Goal: Task Accomplishment & Management: Manage account settings

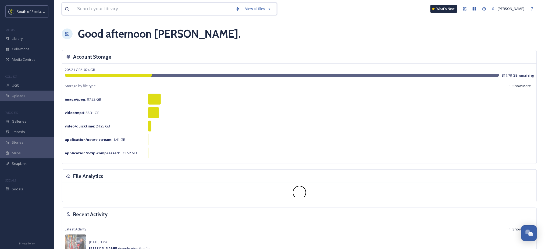
click at [148, 6] on input at bounding box center [154, 9] width 158 height 12
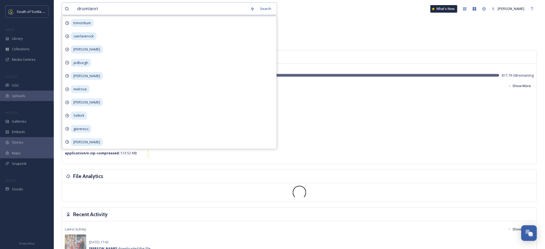
type input "drumlanrig"
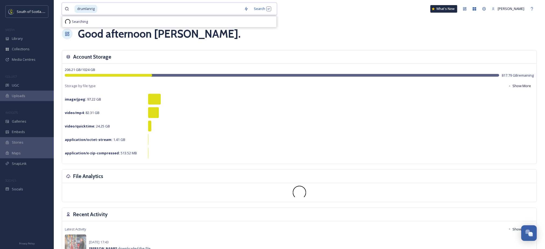
click at [148, 6] on input at bounding box center [170, 9] width 144 height 12
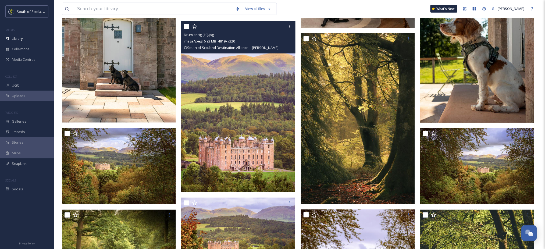
scroll to position [229, 0]
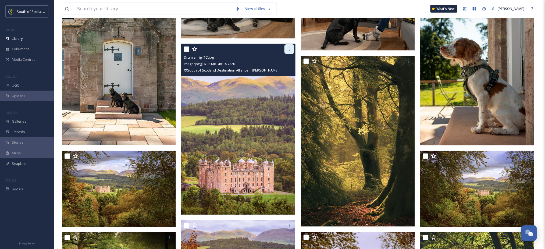
click at [290, 46] on div at bounding box center [290, 49] width 10 height 10
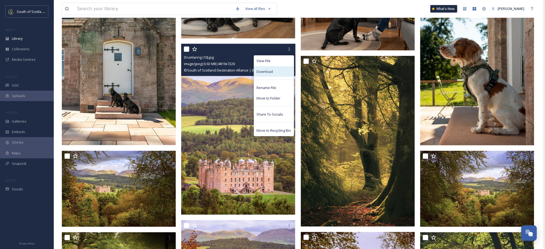
click at [277, 72] on div "Download" at bounding box center [274, 71] width 40 height 10
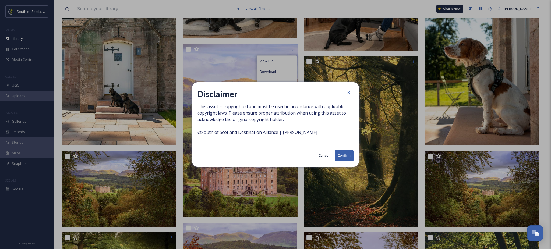
click at [344, 157] on button "Confirm" at bounding box center [344, 155] width 19 height 11
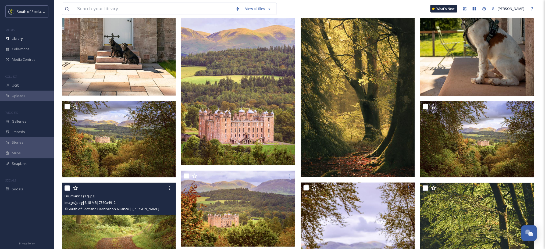
scroll to position [278, 0]
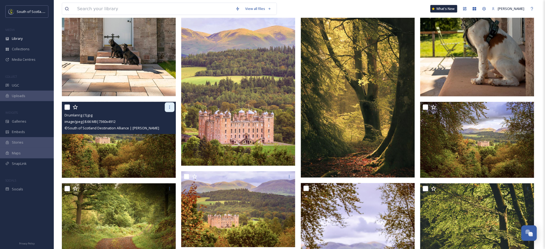
click at [169, 107] on icon at bounding box center [169, 107] width 1 height 3
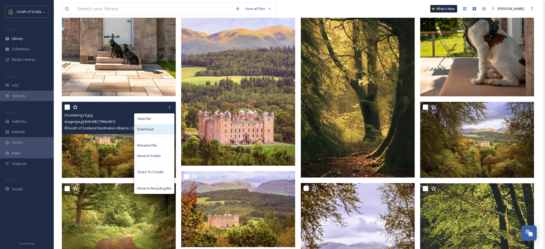
click at [162, 128] on div "Download" at bounding box center [154, 129] width 40 height 10
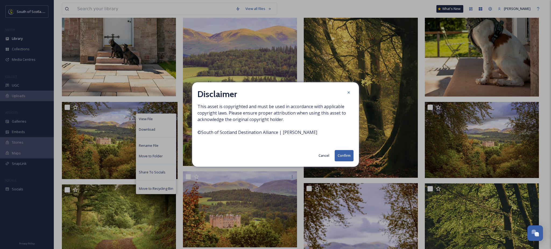
click at [344, 159] on button "Confirm" at bounding box center [344, 155] width 19 height 11
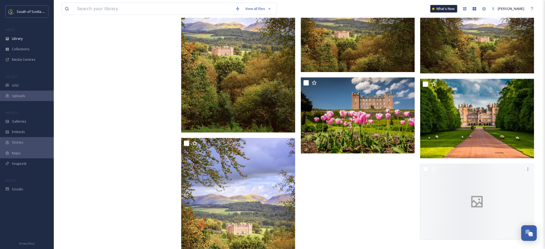
scroll to position [3305, 0]
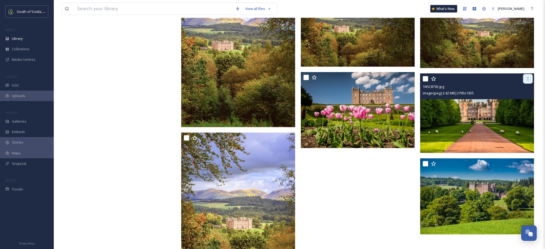
click at [527, 81] on div at bounding box center [528, 79] width 10 height 10
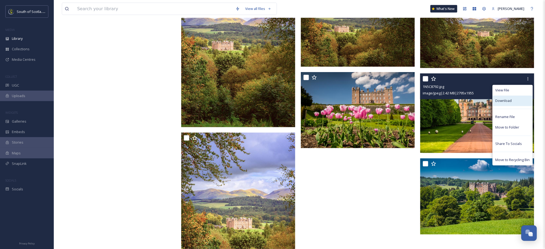
click at [516, 101] on div "Download" at bounding box center [513, 101] width 40 height 10
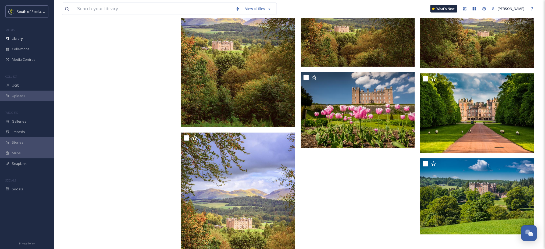
scroll to position [3450, 0]
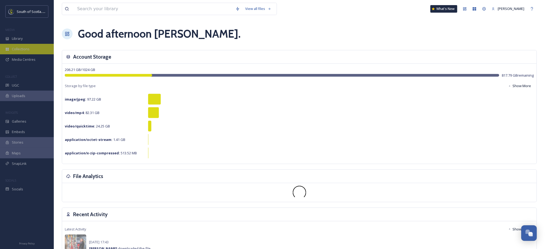
click at [29, 49] on span "Collections" at bounding box center [21, 49] width 18 height 5
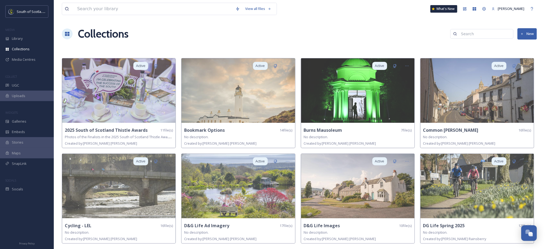
click at [528, 33] on button "New" at bounding box center [527, 33] width 19 height 11
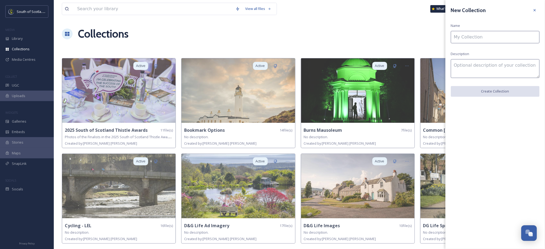
click at [528, 33] on input at bounding box center [495, 37] width 89 height 12
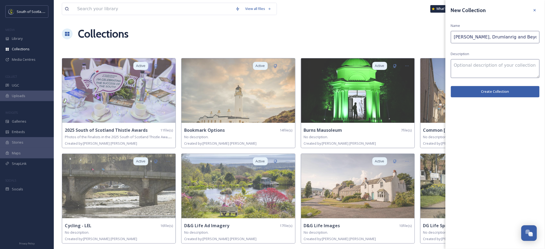
click at [468, 39] on input "[PERSON_NAME], Drumlanrig and Beyond" at bounding box center [495, 37] width 89 height 12
type input "[PERSON_NAME], [GEOGRAPHIC_DATA] and Beyond"
click at [491, 91] on button "Create Collection" at bounding box center [495, 91] width 89 height 11
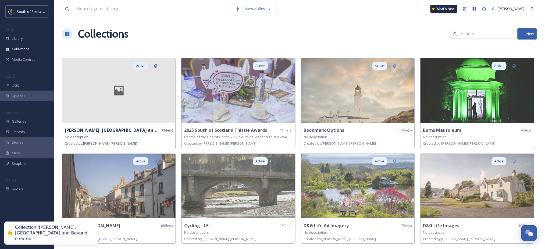
click at [159, 100] on div at bounding box center [119, 90] width 114 height 65
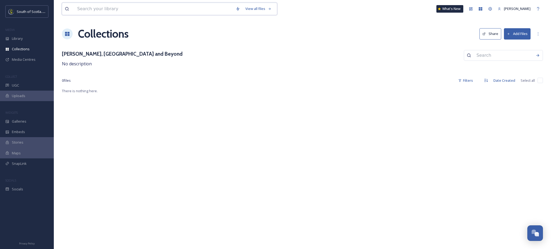
click at [202, 4] on input at bounding box center [154, 9] width 158 height 12
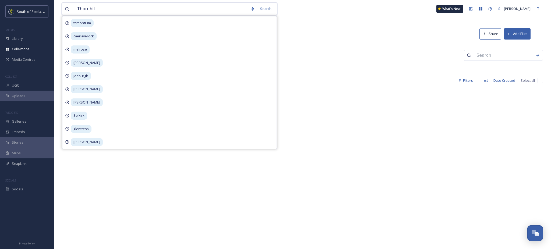
type input "[PERSON_NAME]"
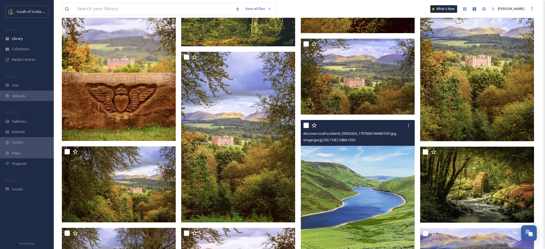
scroll to position [410, 0]
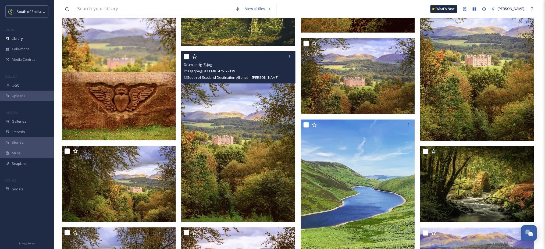
click at [187, 56] on input "checkbox" at bounding box center [186, 56] width 5 height 5
checkbox input "true"
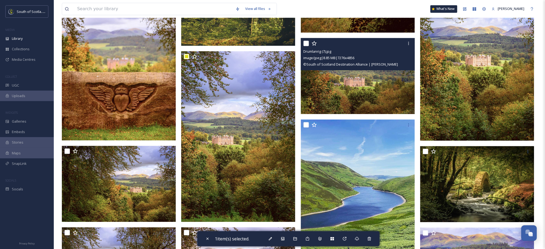
click at [307, 41] on input "checkbox" at bounding box center [306, 43] width 5 height 5
checkbox input "true"
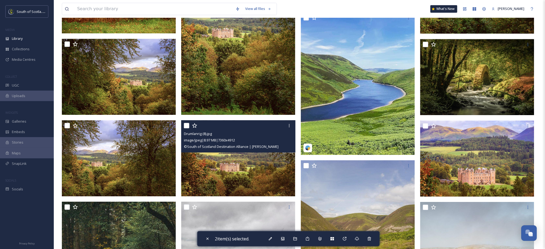
scroll to position [518, 0]
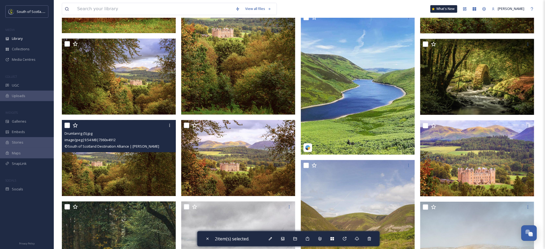
click at [67, 124] on input "checkbox" at bounding box center [67, 125] width 5 height 5
checkbox input "true"
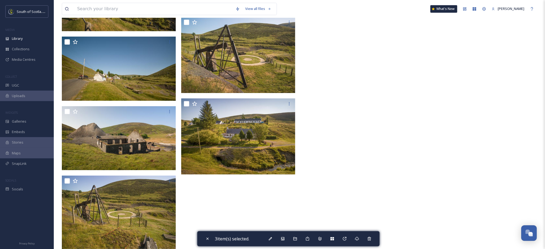
scroll to position [5777, 0]
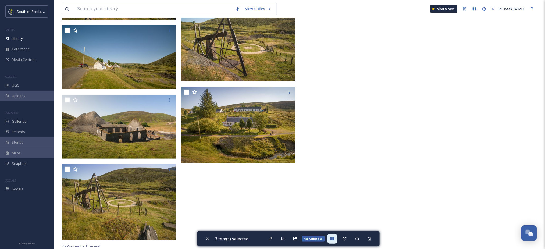
click at [333, 238] on icon at bounding box center [332, 238] width 3 height 3
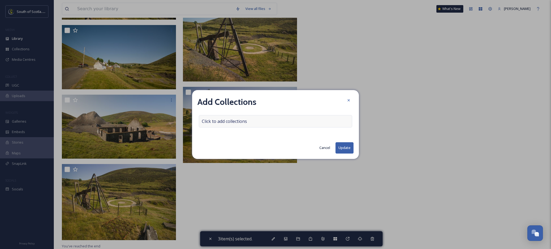
click at [248, 122] on div "Click to add collections" at bounding box center [275, 121] width 153 height 12
click at [248, 122] on input at bounding box center [228, 121] width 59 height 12
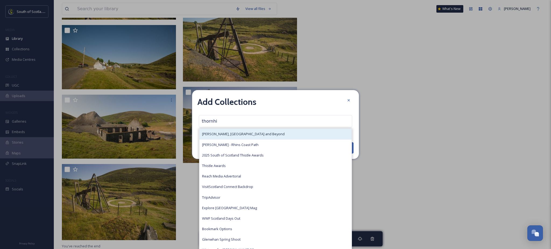
type input "thornhi"
click at [246, 133] on span "[PERSON_NAME], [GEOGRAPHIC_DATA] and Beyond" at bounding box center [243, 134] width 83 height 5
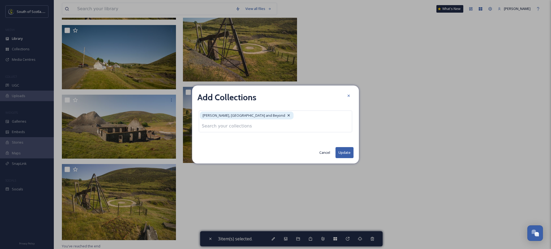
click at [342, 148] on button "Update" at bounding box center [344, 152] width 18 height 11
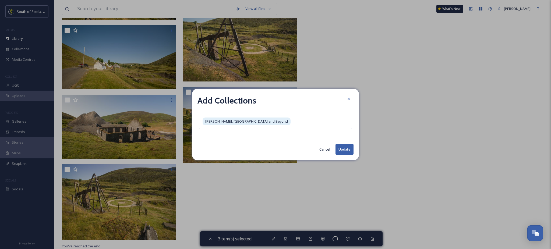
checkbox input "false"
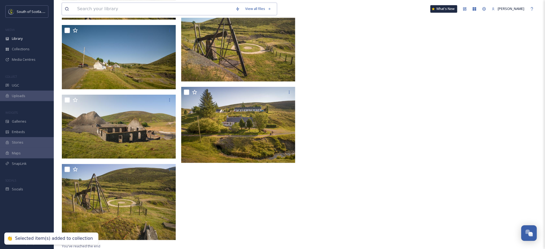
click at [169, 8] on input at bounding box center [154, 9] width 158 height 12
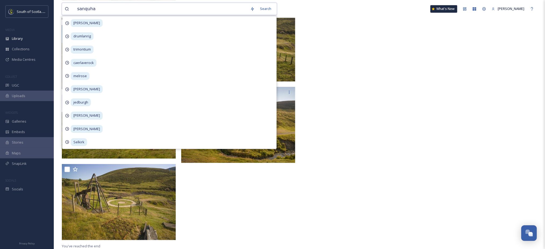
type input "sanquhar"
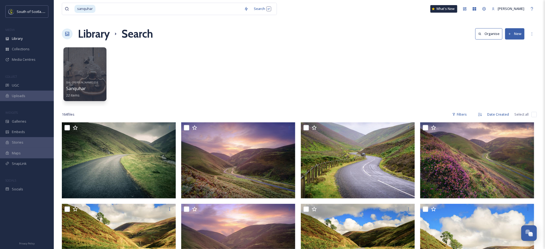
click at [300, 93] on div "SSH - [PERSON_NAME] [GEOGRAPHIC_DATA] Sanquhar 22 items" at bounding box center [299, 76] width 475 height 62
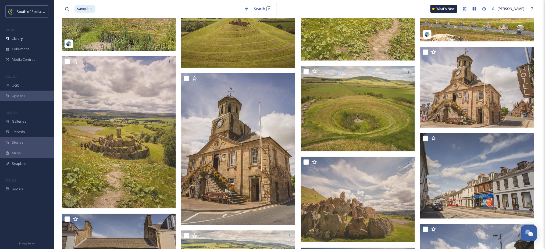
scroll to position [2991, 0]
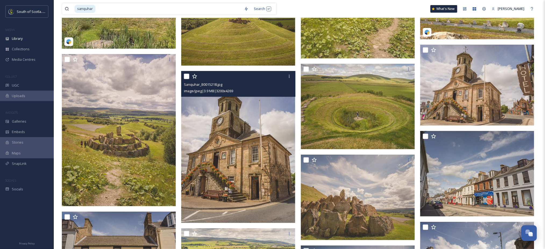
click at [186, 76] on input "checkbox" at bounding box center [186, 76] width 5 height 5
checkbox input "true"
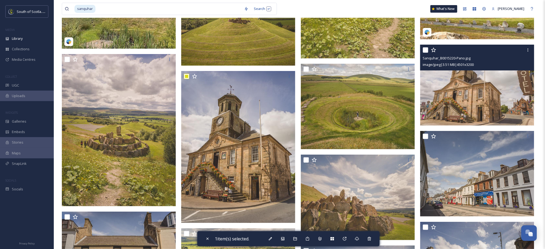
click at [424, 49] on input "checkbox" at bounding box center [425, 49] width 5 height 5
checkbox input "true"
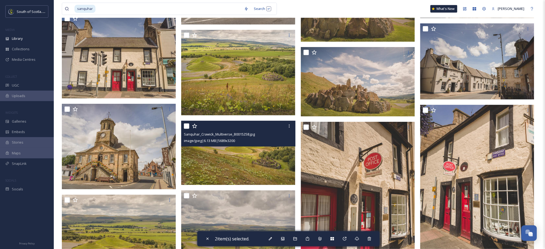
scroll to position [3199, 0]
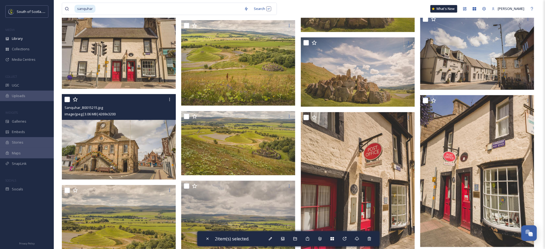
click at [65, 98] on input "checkbox" at bounding box center [67, 99] width 5 height 5
checkbox input "true"
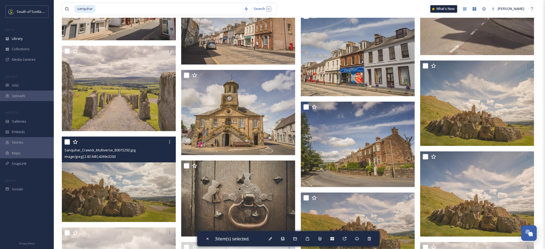
scroll to position [3575, 0]
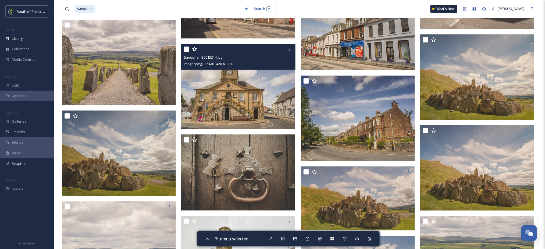
click at [185, 50] on input "checkbox" at bounding box center [186, 49] width 5 height 5
checkbox input "true"
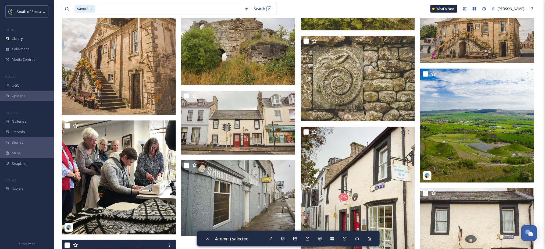
scroll to position [3931, 0]
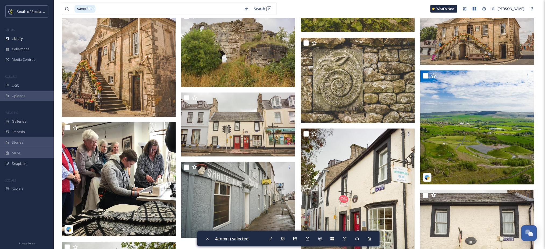
click at [240, 238] on span "4 item(s) selected." at bounding box center [232, 239] width 34 height 6
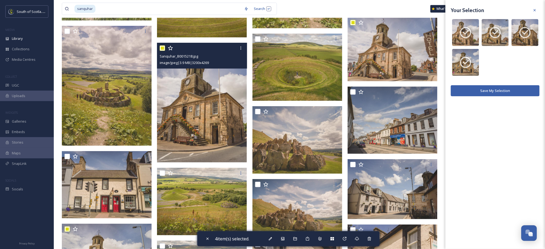
scroll to position [2428, 0]
click at [161, 50] on input "checkbox" at bounding box center [162, 47] width 5 height 5
checkbox input "false"
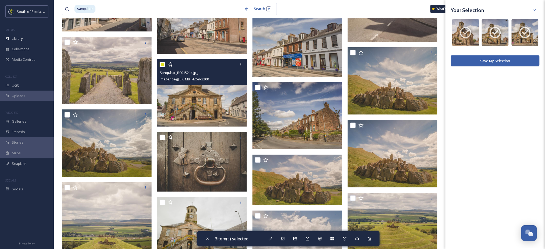
scroll to position [2857, 0]
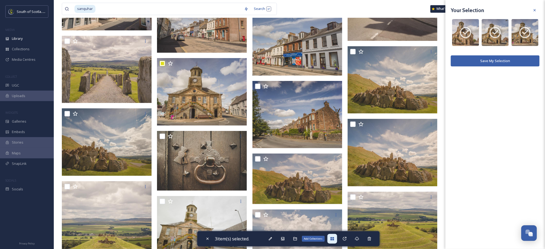
click at [334, 239] on icon at bounding box center [332, 238] width 3 height 3
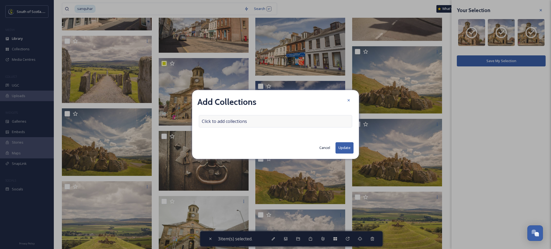
click at [259, 122] on div "Click to add collections" at bounding box center [275, 121] width 153 height 12
click at [248, 122] on input at bounding box center [228, 121] width 59 height 12
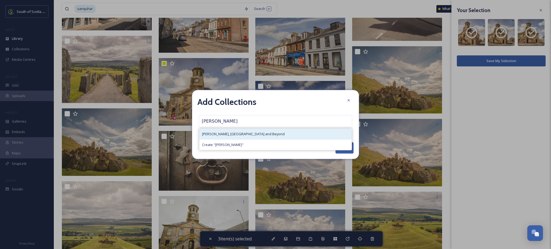
type input "[PERSON_NAME]"
click at [240, 134] on span "[PERSON_NAME], [GEOGRAPHIC_DATA] and Beyond" at bounding box center [243, 134] width 83 height 5
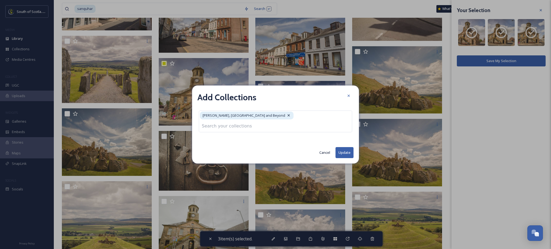
click at [344, 147] on button "Update" at bounding box center [344, 152] width 18 height 11
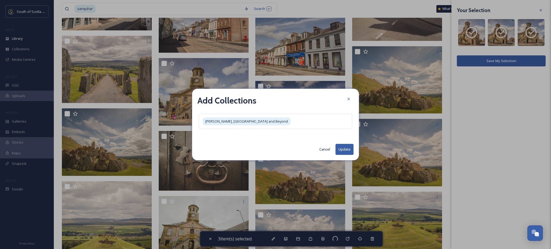
checkbox input "false"
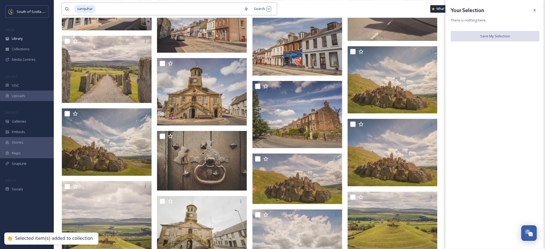
click at [112, 7] on input at bounding box center [169, 9] width 146 height 12
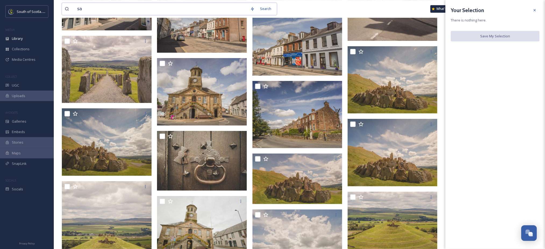
type input "s"
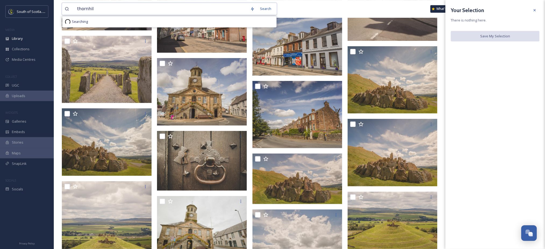
type input "[PERSON_NAME]"
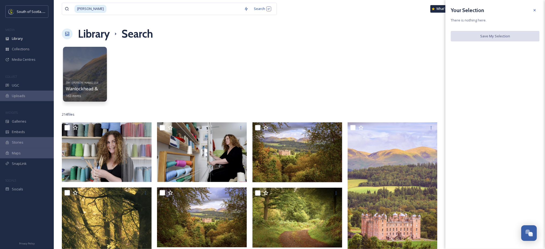
click at [76, 71] on div at bounding box center [85, 74] width 44 height 55
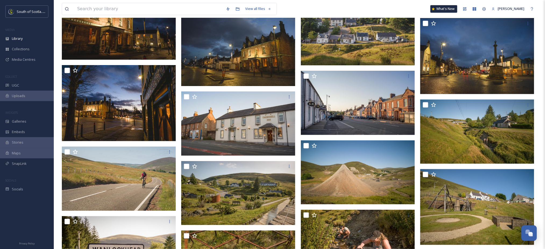
scroll to position [3446, 0]
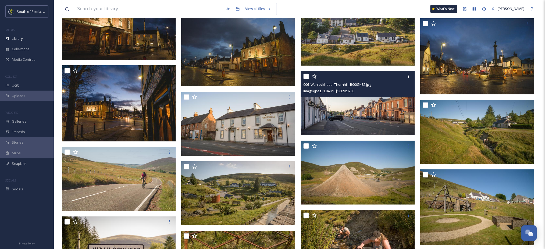
click at [307, 77] on input "checkbox" at bounding box center [306, 76] width 5 height 5
checkbox input "true"
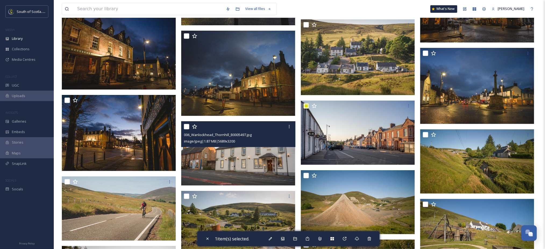
scroll to position [3405, 0]
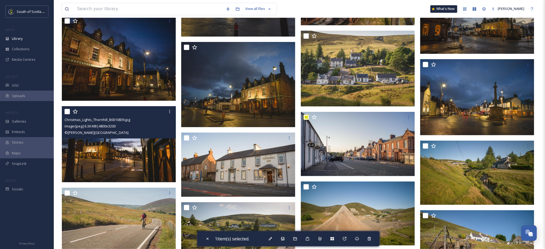
click at [67, 113] on input "checkbox" at bounding box center [67, 111] width 5 height 5
checkbox input "true"
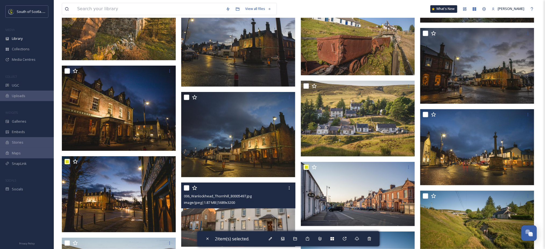
scroll to position [3355, 0]
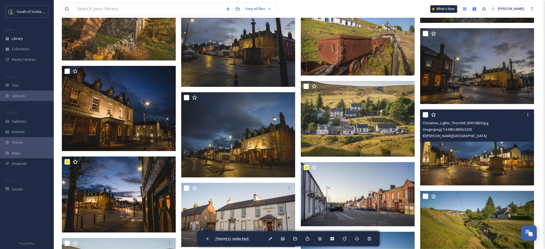
click at [424, 116] on input "checkbox" at bounding box center [425, 114] width 5 height 5
checkbox input "true"
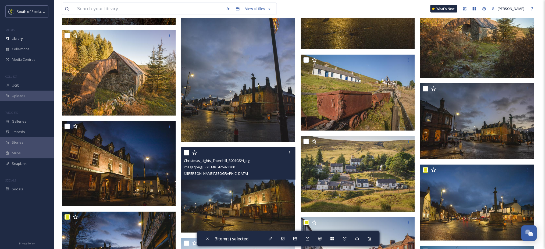
scroll to position [3300, 0]
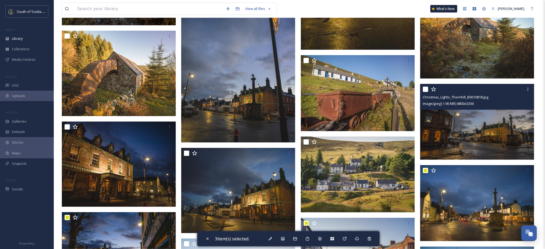
click at [425, 89] on input "checkbox" at bounding box center [425, 89] width 5 height 5
checkbox input "true"
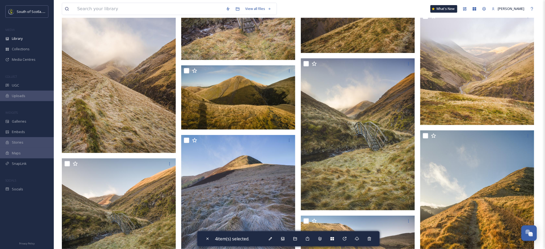
scroll to position [1554, 0]
click at [333, 240] on icon at bounding box center [332, 238] width 3 height 3
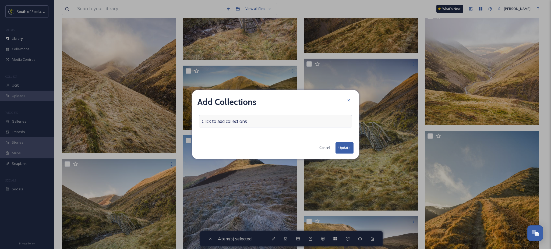
click at [280, 119] on div "Click to add collections" at bounding box center [275, 121] width 153 height 12
click at [267, 121] on div at bounding box center [275, 121] width 153 height 12
click at [247, 124] on input at bounding box center [228, 121] width 59 height 12
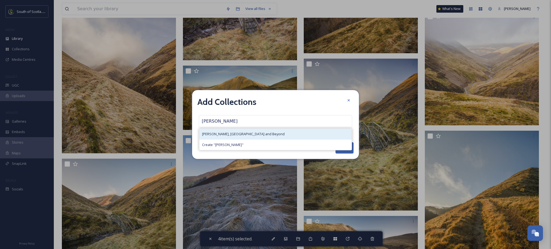
type input "[PERSON_NAME]"
click at [247, 133] on span "[PERSON_NAME], [GEOGRAPHIC_DATA] and Beyond" at bounding box center [243, 134] width 83 height 5
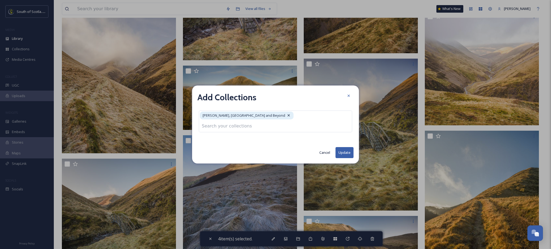
click at [343, 149] on button "Update" at bounding box center [344, 152] width 18 height 11
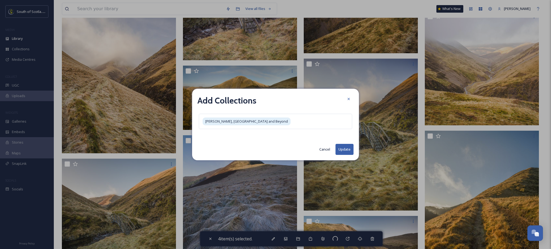
checkbox input "false"
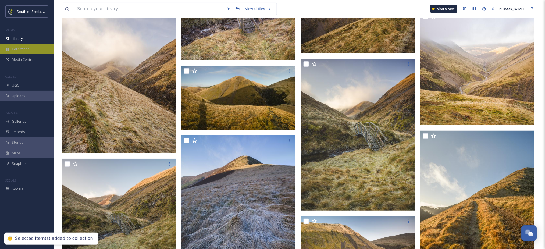
click at [15, 46] on div "Collections" at bounding box center [27, 49] width 54 height 10
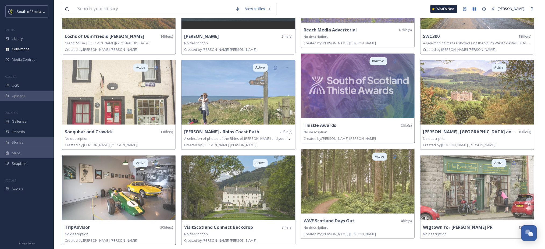
scroll to position [380, 0]
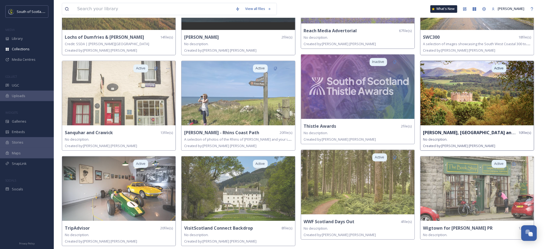
click at [445, 107] on img at bounding box center [478, 93] width 114 height 65
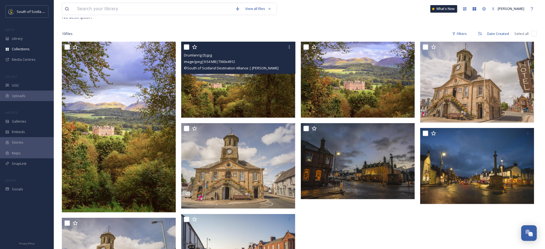
scroll to position [49, 0]
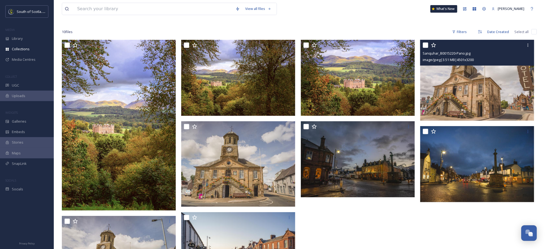
click at [448, 95] on img at bounding box center [477, 80] width 114 height 81
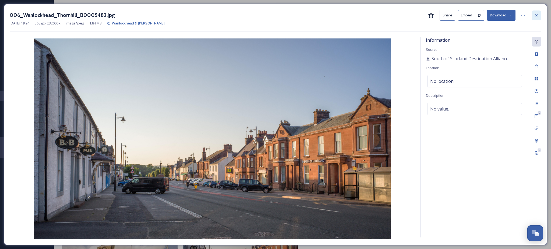
click at [537, 18] on div at bounding box center [537, 15] width 10 height 10
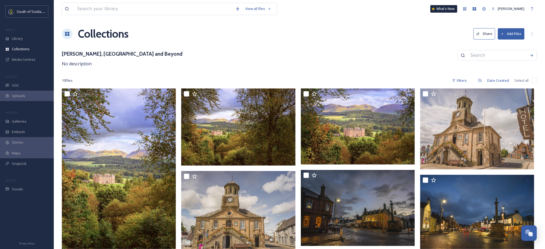
click at [481, 34] on button "Share" at bounding box center [485, 33] width 22 height 11
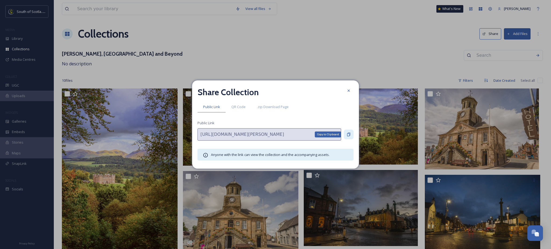
click at [350, 136] on icon at bounding box center [348, 134] width 4 height 4
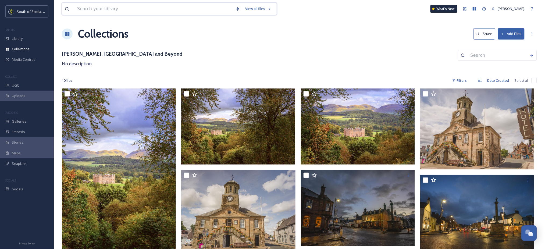
click at [109, 9] on input at bounding box center [154, 9] width 158 height 12
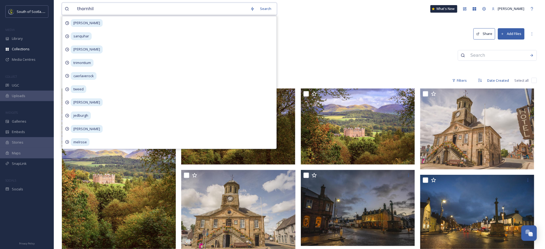
type input "[PERSON_NAME]"
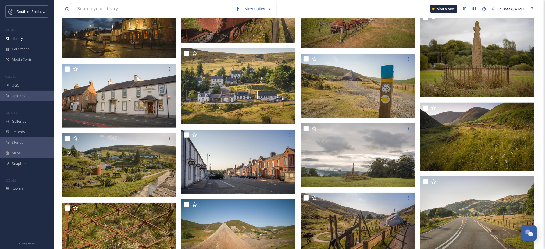
scroll to position [5201, 0]
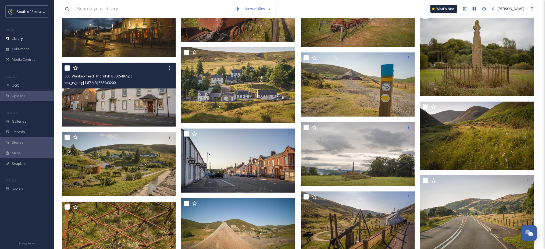
click at [146, 105] on img at bounding box center [119, 95] width 114 height 64
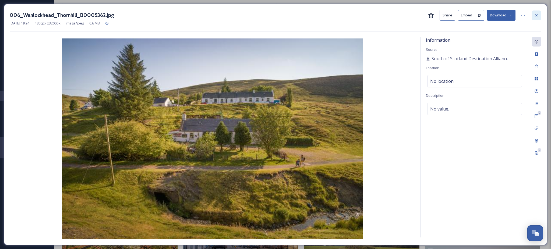
click at [536, 16] on icon at bounding box center [536, 15] width 2 height 2
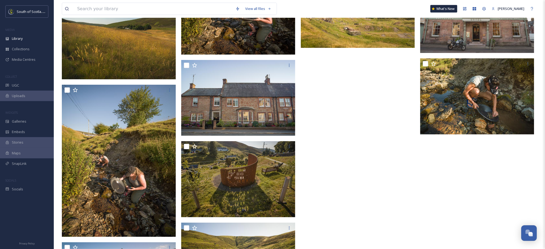
scroll to position [5400, 0]
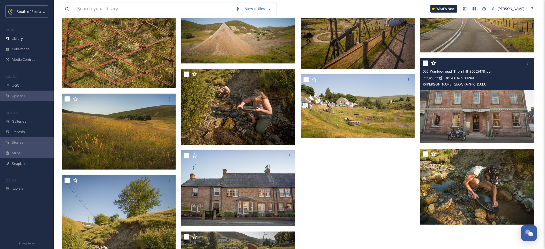
click at [489, 109] on img at bounding box center [477, 101] width 114 height 86
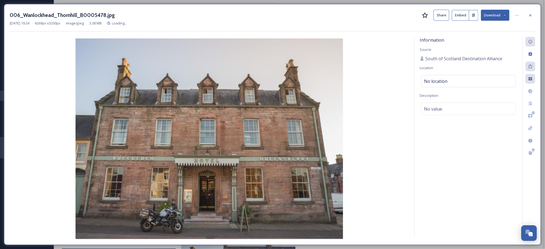
scroll to position [5471, 0]
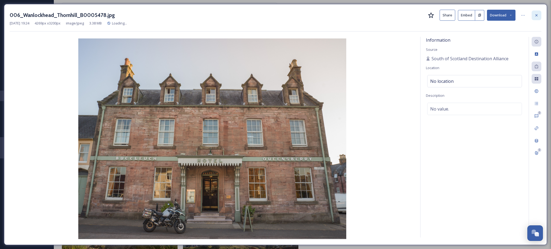
click at [537, 18] on div at bounding box center [537, 15] width 10 height 10
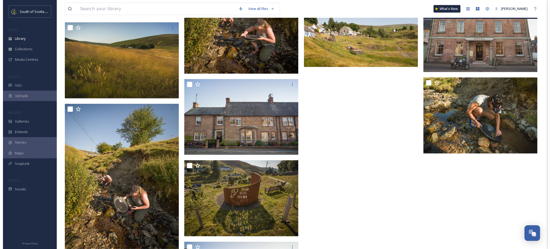
scroll to position [5400, 0]
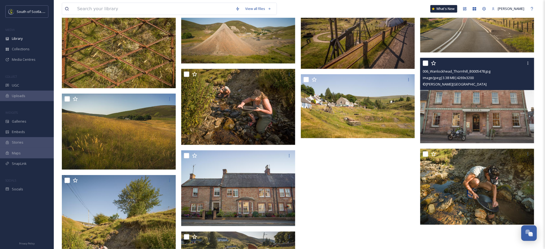
click at [427, 62] on input "checkbox" at bounding box center [425, 63] width 5 height 5
checkbox input "true"
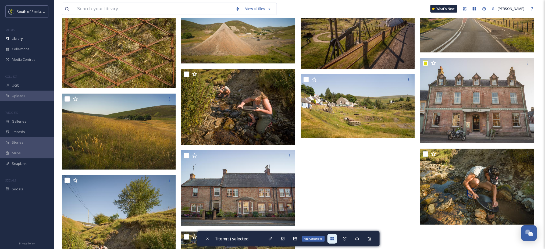
click at [331, 238] on div "Add Collections" at bounding box center [333, 239] width 10 height 10
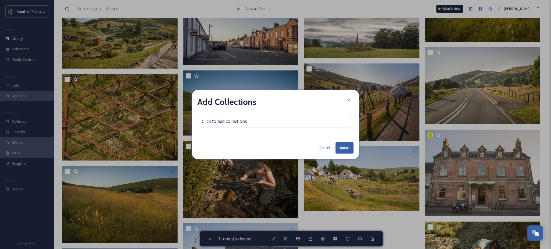
scroll to position [5471, 0]
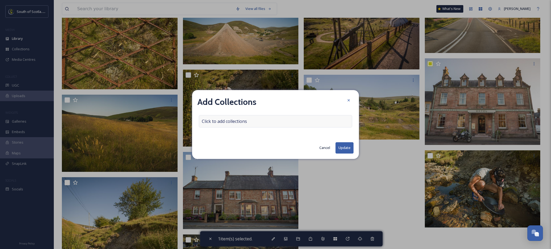
click at [258, 123] on div "Click to add collections" at bounding box center [275, 121] width 153 height 12
click at [251, 122] on input at bounding box center [228, 121] width 59 height 12
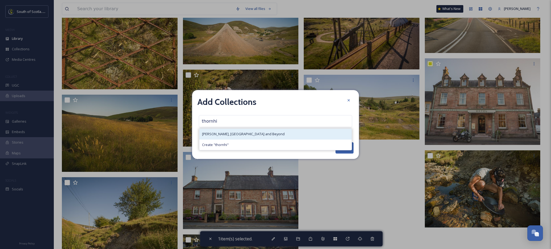
type input "thornhi"
click at [243, 134] on span "[PERSON_NAME], [GEOGRAPHIC_DATA] and Beyond" at bounding box center [243, 134] width 83 height 5
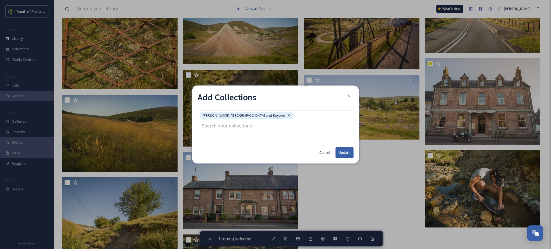
click at [343, 149] on button "Update" at bounding box center [344, 152] width 18 height 11
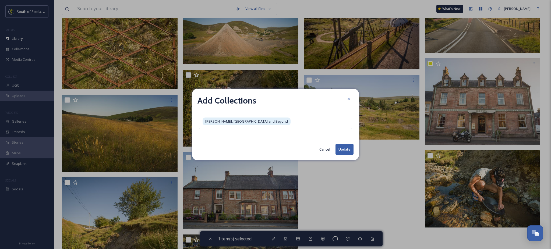
click at [346, 150] on button "Update" at bounding box center [344, 149] width 18 height 11
checkbox input "false"
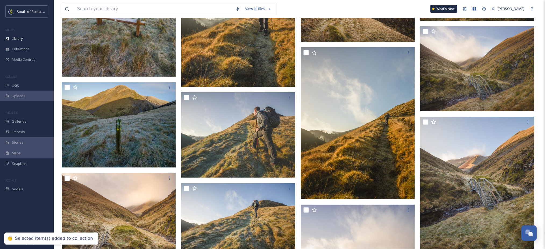
scroll to position [3578, 0]
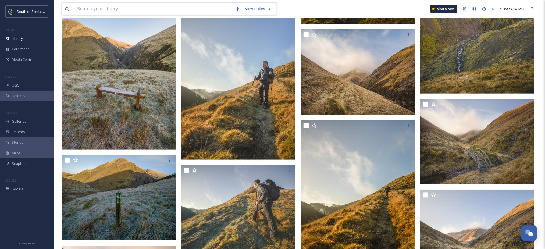
click at [194, 9] on input at bounding box center [154, 9] width 158 height 12
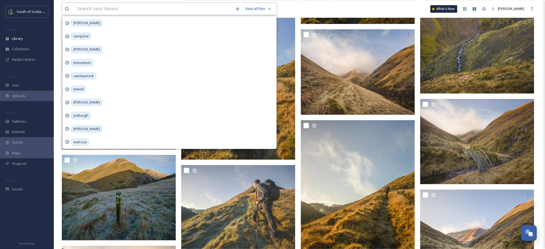
click at [194, 9] on input at bounding box center [154, 9] width 158 height 12
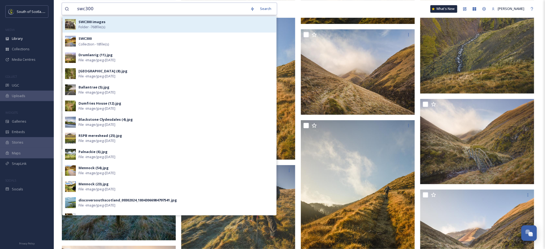
type input "swc300"
click at [177, 25] on div "SWC300 images Folder - 768 file(s)" at bounding box center [176, 24] width 195 height 10
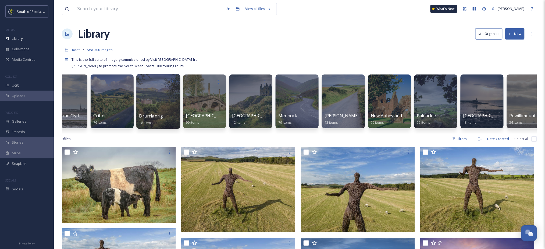
scroll to position [0, 133]
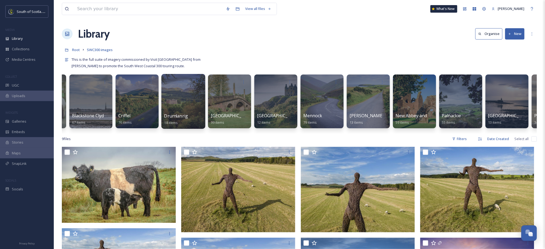
click at [175, 94] on div at bounding box center [183, 101] width 44 height 55
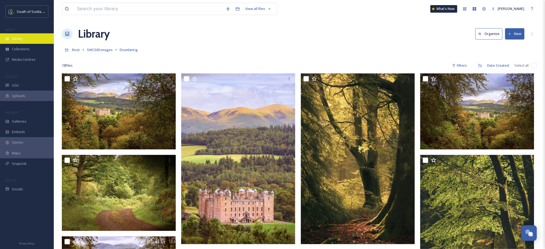
click at [18, 38] on span "Library" at bounding box center [17, 38] width 11 height 5
